Goal: Task Accomplishment & Management: Manage account settings

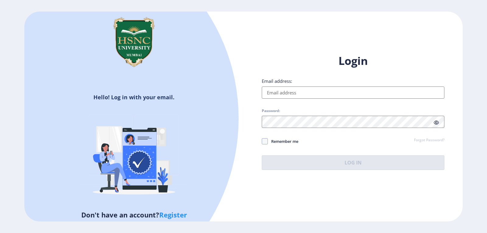
type input "[EMAIL_ADDRESS][DOMAIN_NAME]"
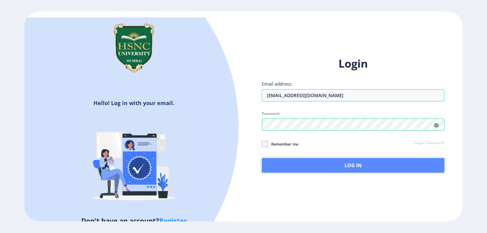
click at [328, 163] on button "Log In" at bounding box center [353, 165] width 183 height 15
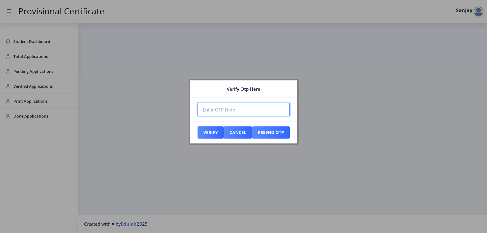
paste input "580118"
type input "580118"
click at [213, 131] on button "Verify" at bounding box center [211, 132] width 26 height 12
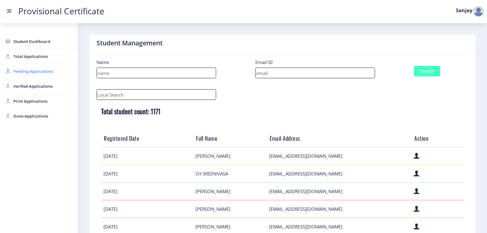
click at [26, 70] on span "Pending Applications" at bounding box center [43, 71] width 60 height 7
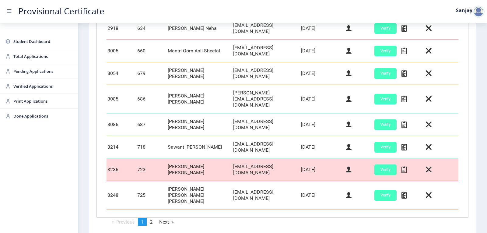
scroll to position [256, 0]
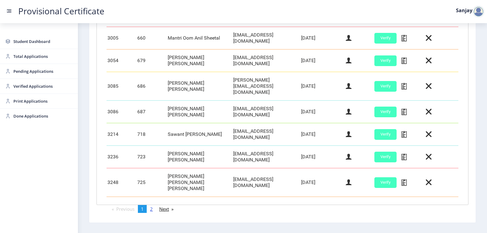
click at [151, 205] on link "page 2" at bounding box center [151, 209] width 9 height 8
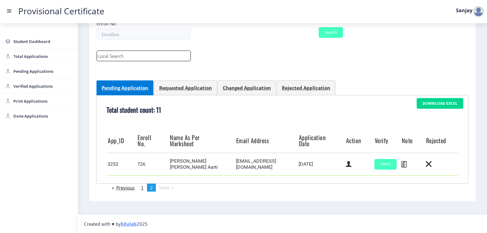
scroll to position [63, 0]
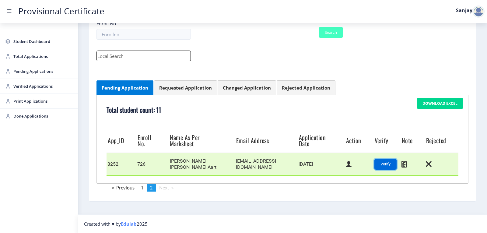
click at [379, 164] on button "Verify" at bounding box center [385, 164] width 22 height 11
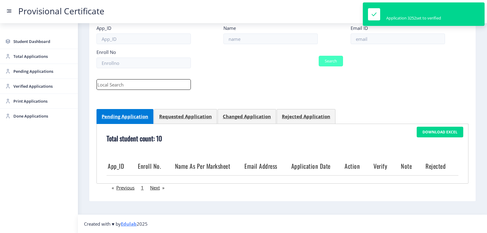
scroll to position [34, 0]
click at [16, 87] on span "Verified Applications" at bounding box center [43, 85] width 60 height 7
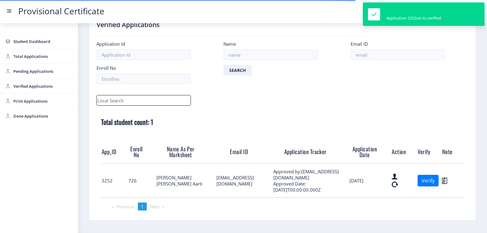
scroll to position [37, 0]
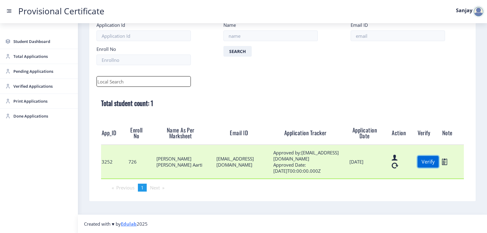
click at [424, 161] on button "Verify" at bounding box center [428, 162] width 21 height 12
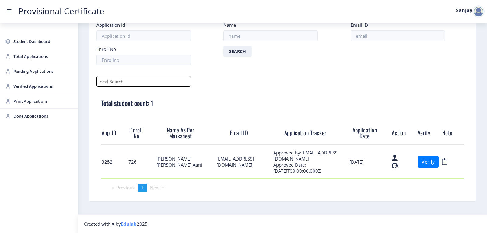
scroll to position [4, 0]
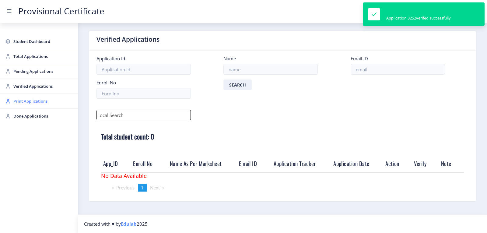
click at [38, 100] on span "Print Applications" at bounding box center [43, 100] width 60 height 7
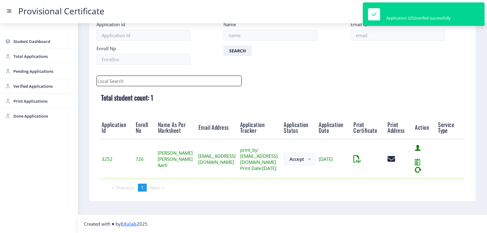
scroll to position [47, 0]
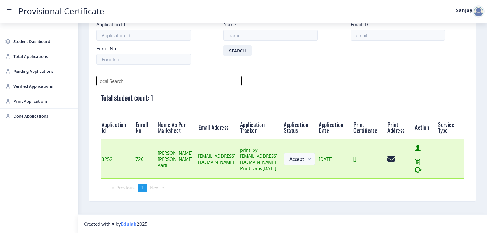
click at [356, 160] on icon at bounding box center [354, 159] width 3 height 8
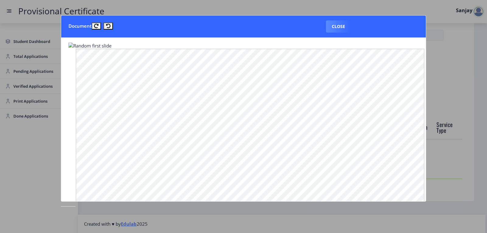
click at [482, 228] on div at bounding box center [482, 228] width 0 height 0
click at [344, 26] on button "Close" at bounding box center [338, 26] width 25 height 12
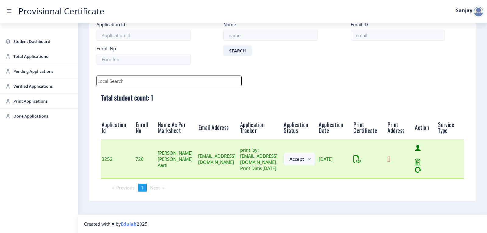
click at [390, 159] on icon at bounding box center [388, 159] width 3 height 8
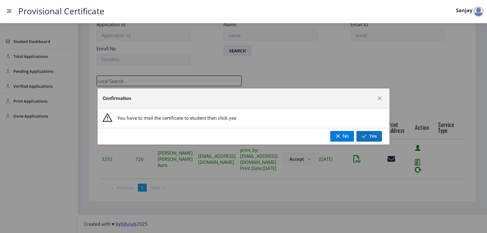
click at [368, 134] on button "Yes" at bounding box center [369, 136] width 26 height 10
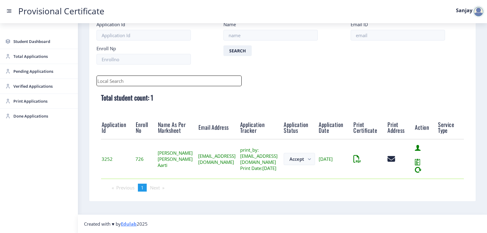
scroll to position [7, 0]
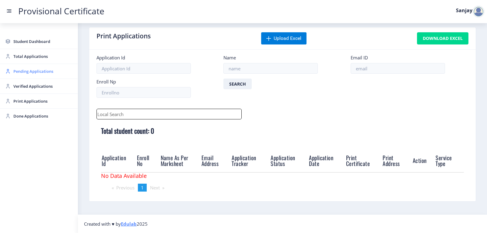
click at [43, 72] on span "Pending Applications" at bounding box center [43, 71] width 60 height 7
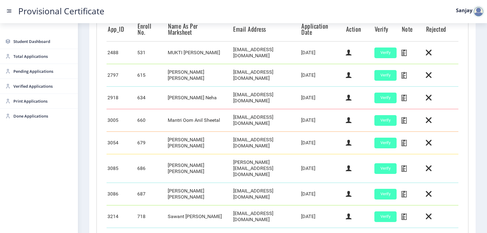
scroll to position [244, 0]
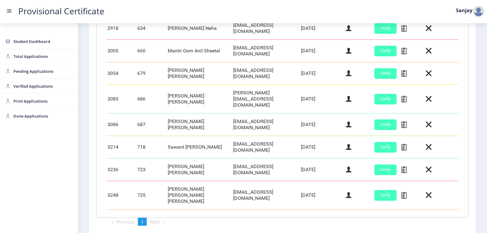
click at [483, 12] on div at bounding box center [478, 11] width 12 height 12
click at [466, 45] on span "Log out" at bounding box center [462, 44] width 39 height 7
